Goal: Task Accomplishment & Management: Manage account settings

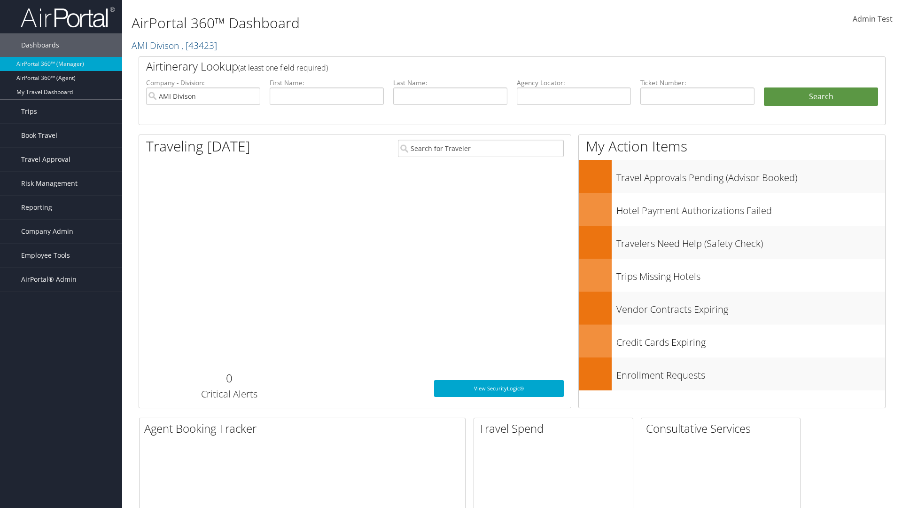
click at [61, 231] on span "Company Admin" at bounding box center [47, 230] width 52 height 23
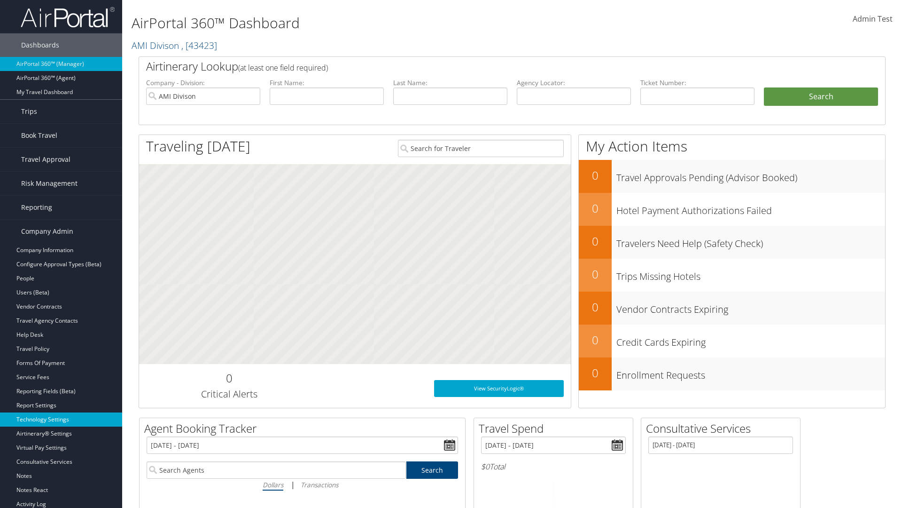
click at [61, 419] on link "Technology Settings" at bounding box center [61, 419] width 122 height 14
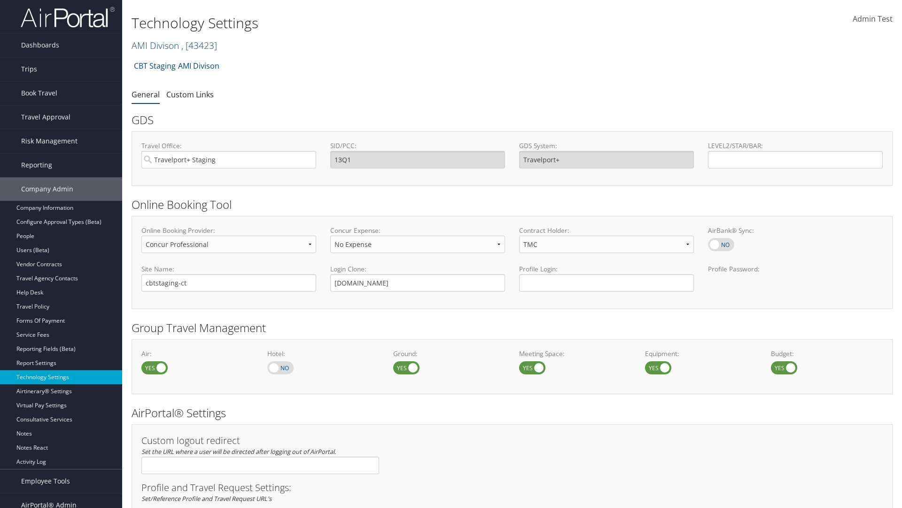
select select "4"
click at [190, 94] on link "Custom Links" at bounding box center [189, 94] width 47 height 10
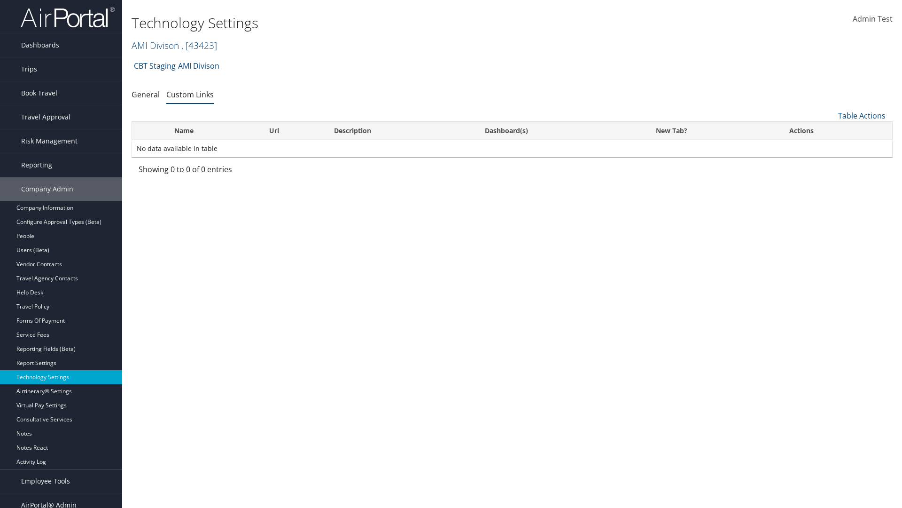
click at [155, 45] on link "AMI Divison , [ 43423 ]" at bounding box center [175, 45] width 86 height 13
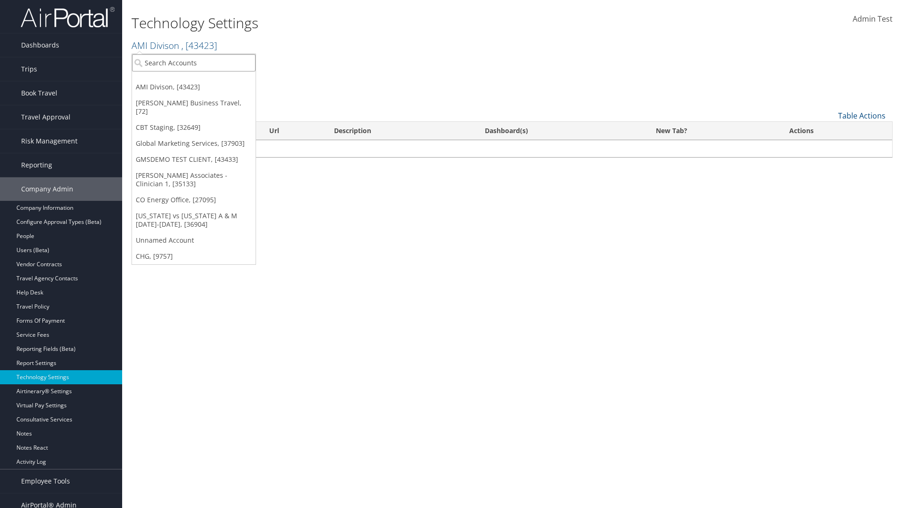
click at [194, 62] on input "search" at bounding box center [194, 62] width 124 height 17
type input "GMSDEMO TEST CLIENT"
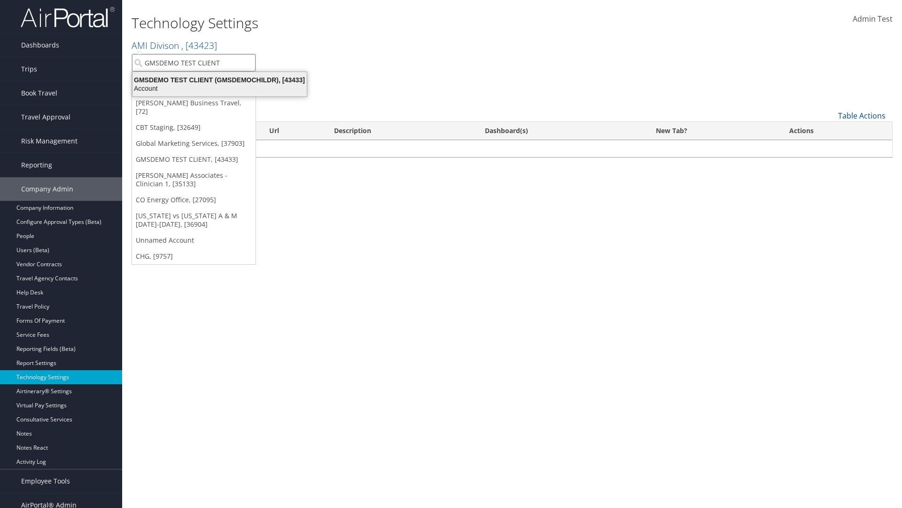
click at [219, 80] on div "GMSDEMO TEST CLIENT (GMSDEMOCHILDR), [43433]" at bounding box center [220, 80] width 186 height 8
